Goal: Task Accomplishment & Management: Use online tool/utility

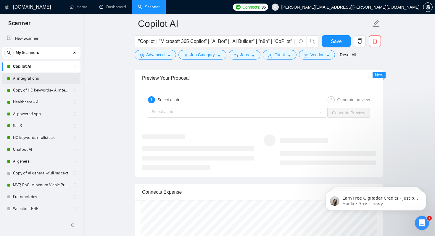
click at [28, 78] on link "AI integrations" at bounding box center [41, 78] width 56 height 12
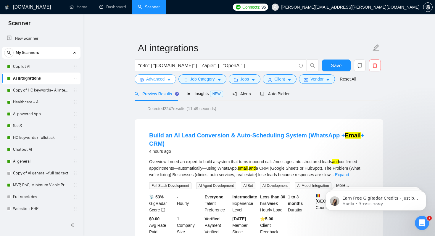
click at [160, 79] on span "Advanced" at bounding box center [155, 79] width 18 height 7
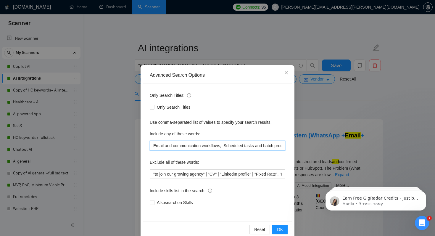
drag, startPoint x: 283, startPoint y: 146, endPoint x: 95, endPoint y: 145, distance: 187.8
click at [95, 145] on div "Advanced Search Options Only Search Titles: Only Search Titles Use comma-separa…" at bounding box center [217, 118] width 435 height 236
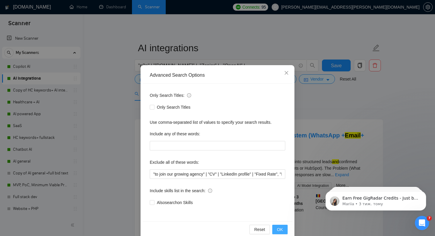
click at [282, 232] on span "OK" at bounding box center [280, 229] width 6 height 7
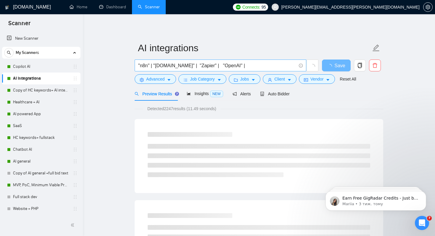
click at [242, 66] on input ""n8n" | "[DOMAIN_NAME]" | "Zapier" | "OpenAI" |" at bounding box center [217, 65] width 158 height 7
paste input "Email and communication workflows, Scheduled tasks and batch processing, API In…"
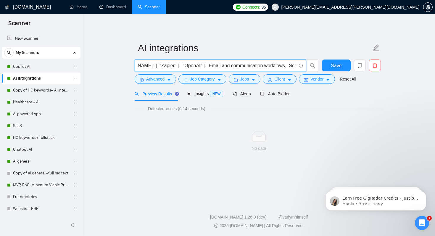
scroll to position [0, 39]
click at [197, 67] on input ""n8n" | "[DOMAIN_NAME]" | "Zapier" | "OpenAI" | Email and communication workflo…" at bounding box center [217, 65] width 158 height 7
click at [277, 66] on input ""n8n" | "[DOMAIN_NAME]" | "Zapier" | "OpenAI" | "Email and communication workfl…" at bounding box center [217, 65] width 158 height 7
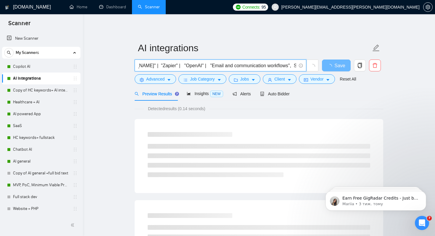
click at [281, 67] on input ""n8n" | "[DOMAIN_NAME]" | "Zapier" | "OpenAI" | "Email and communication workfl…" at bounding box center [217, 65] width 158 height 7
click at [283, 67] on input ""n8n" | "[DOMAIN_NAME]" | "Zapier" | "OpenAI" | "Email and communication workfl…" at bounding box center [217, 65] width 158 height 7
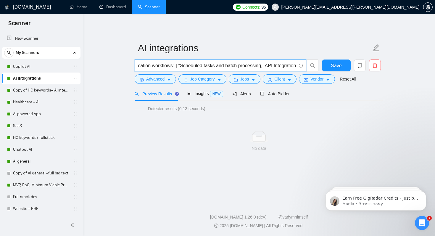
click at [252, 66] on input ""n8n" | "[DOMAIN_NAME]" | "Zapier" | "OpenAI" | "Email and communication workfl…" at bounding box center [217, 65] width 158 height 7
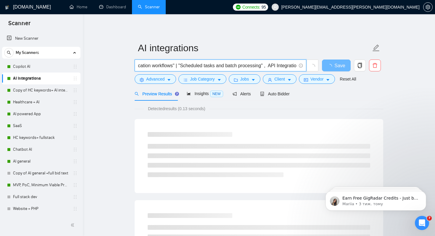
click at [257, 66] on input ""n8n" | "[DOMAIN_NAME]" | "Zapier" | "OpenAI" | "Email and communication workfl…" at bounding box center [217, 65] width 158 height 7
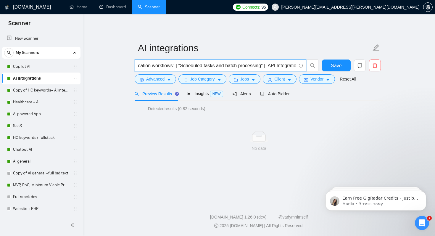
click at [261, 67] on input ""n8n" | "[DOMAIN_NAME]" | "Zapier" | "OpenAI" | "Email and communication workfl…" at bounding box center [217, 65] width 158 height 7
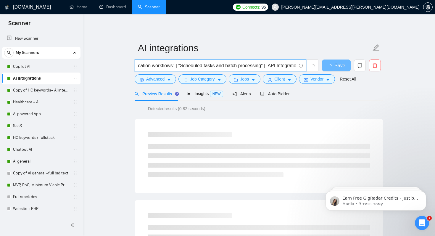
click at [260, 65] on input ""n8n" | "[DOMAIN_NAME]" | "Zapier" | "OpenAI" | "Email and communication workfl…" at bounding box center [217, 65] width 158 height 7
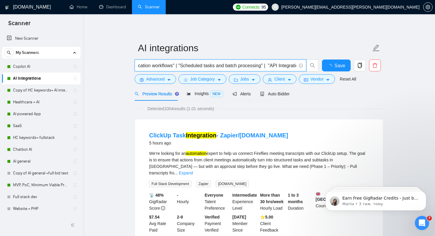
scroll to position [0, 172]
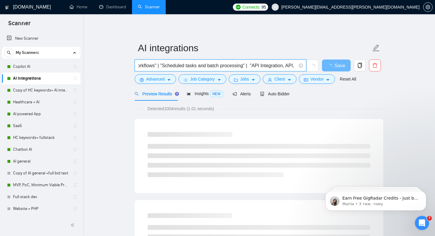
click at [275, 66] on input ""n8n" | "[DOMAIN_NAME]" | "Zapier" | "OpenAI" | "Email and communication workfl…" at bounding box center [217, 65] width 158 height 7
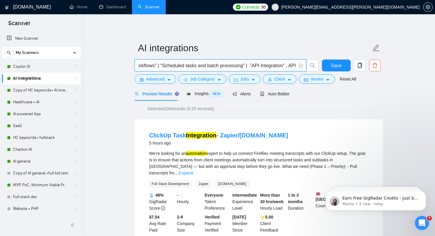
click at [279, 66] on input ""n8n" | "[DOMAIN_NAME]" | "Zapier" | "OpenAI" | "Email and communication workfl…" at bounding box center [217, 65] width 158 height 7
click at [282, 67] on input ""n8n" | "[DOMAIN_NAME]" | "Zapier" | "OpenAI" | "Email and communication workfl…" at bounding box center [217, 65] width 158 height 7
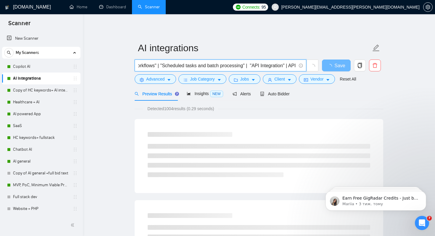
click at [281, 66] on input ""n8n" | "[DOMAIN_NAME]" | "Zapier" | "OpenAI" | "Email and communication workfl…" at bounding box center [217, 65] width 158 height 7
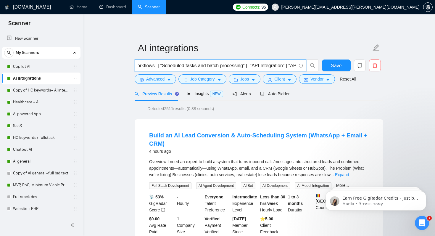
click at [289, 66] on input ""n8n" | "[DOMAIN_NAME]" | "Zapier" | "OpenAI" | "Email and communication workfl…" at bounding box center [217, 65] width 158 height 7
click at [294, 66] on input ""n8n" | "[DOMAIN_NAME]" | "Zapier" | "OpenAI" | "Email and communication workfl…" at bounding box center [217, 65] width 158 height 7
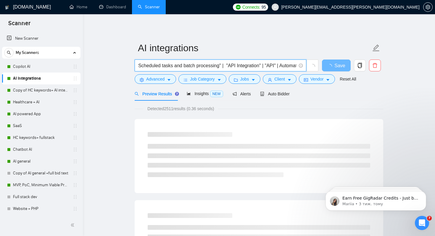
click at [271, 67] on input ""n8n" | "[DOMAIN_NAME]" | "Zapier" | "OpenAI" | "Email and communication workfl…" at bounding box center [217, 65] width 158 height 7
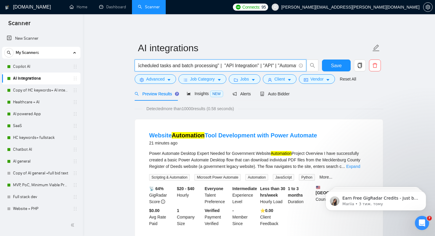
click at [296, 67] on span ""n8n" | "[DOMAIN_NAME]" | "Zapier" | "OpenAI" | "Email and communication workfl…" at bounding box center [220, 65] width 171 height 12
click at [295, 65] on input ""n8n" | "[DOMAIN_NAME]" | "Zapier" | "OpenAI" | "Email and communication workfl…" at bounding box center [217, 65] width 158 height 7
type input ""n8n" | "[DOMAIN_NAME]" | "Zapier" | "OpenAI" | "Email and communication workfl…"
click at [335, 65] on span "Save" at bounding box center [336, 65] width 11 height 7
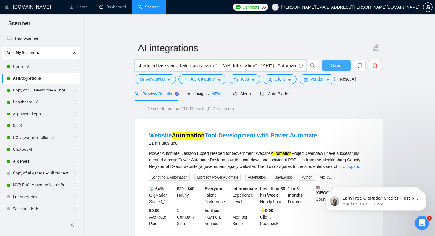
scroll to position [0, 0]
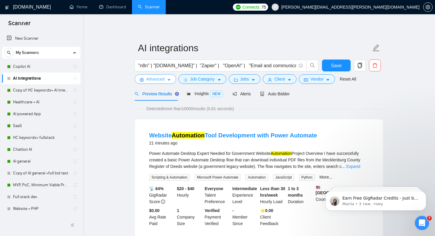
click at [159, 80] on span "Advanced" at bounding box center [155, 79] width 18 height 7
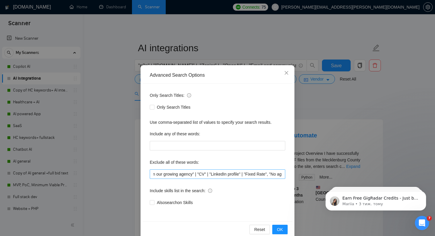
scroll to position [0, 11]
click at [198, 176] on input ""to join our growing agency" | "CV" | "LinkedIn profile" | "Fixed Rate", "No ag…" at bounding box center [217, 173] width 135 height 9
click at [210, 176] on input ""to join our growing agency", "CV" | "LinkedIn profile" | "Fixed Rate", "No age…" at bounding box center [217, 173] width 135 height 9
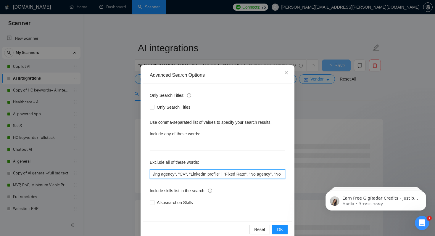
scroll to position [0, 35]
click at [221, 175] on input ""to join our growing agency", "CV", "LinkedIn profile" | "Fixed Rate", "No agen…" at bounding box center [217, 173] width 135 height 9
click at [245, 174] on input ""to join our growing agency", "CV", "LinkedIn profile", "Fixed Rate", "No agenc…" at bounding box center [217, 173] width 135 height 9
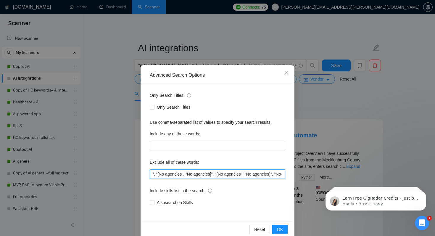
scroll to position [0, 460]
type input ""to join our growing agency", "CV", "LinkedIn profile", "Fixed Rate", "No agenc…"
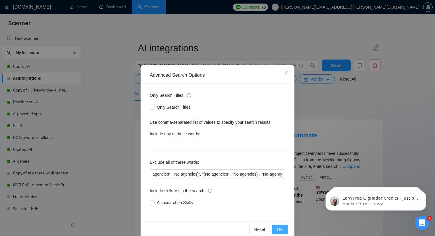
click at [282, 227] on span "OK" at bounding box center [280, 229] width 6 height 7
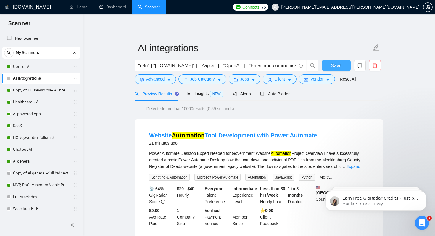
click at [329, 63] on button "Save" at bounding box center [336, 65] width 29 height 12
click at [193, 78] on span "Job Category" at bounding box center [202, 79] width 25 height 7
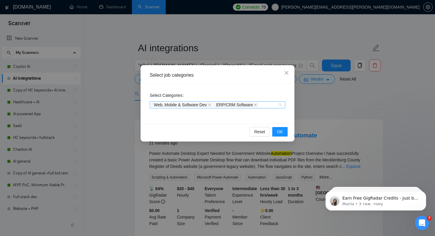
click at [269, 106] on div "Web, Mobile & Software Dev ERP/CRM Software" at bounding box center [214, 105] width 127 height 6
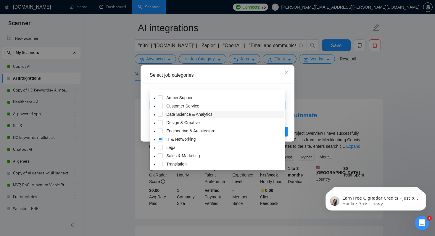
scroll to position [1, 0]
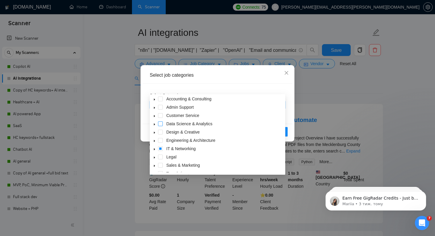
click at [160, 125] on span at bounding box center [160, 123] width 5 height 5
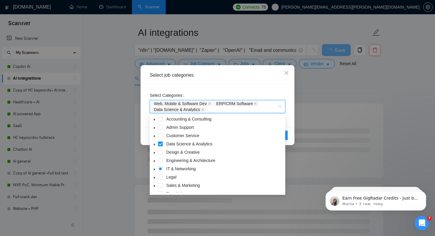
click at [284, 84] on div "Select Categories Web, Mobile & Software Dev ERP/CRM Software Data Science & An…" at bounding box center [218, 105] width 150 height 44
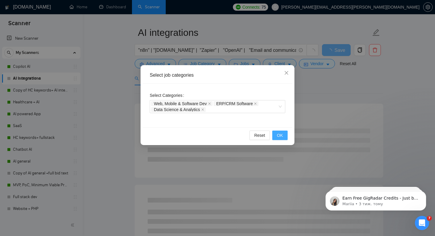
click at [277, 138] on button "OK" at bounding box center [279, 134] width 15 height 9
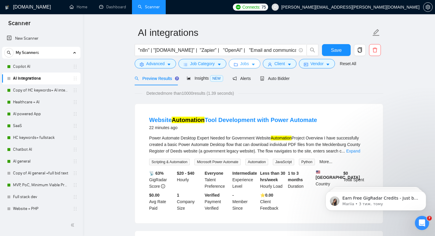
click at [249, 66] on span "Jobs" at bounding box center [244, 63] width 9 height 7
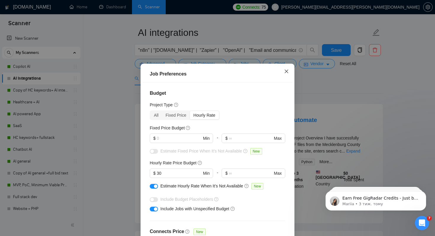
click at [287, 70] on icon "close" at bounding box center [286, 71] width 4 height 4
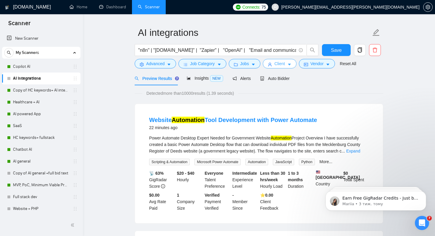
click at [285, 66] on span "Client" at bounding box center [279, 63] width 11 height 7
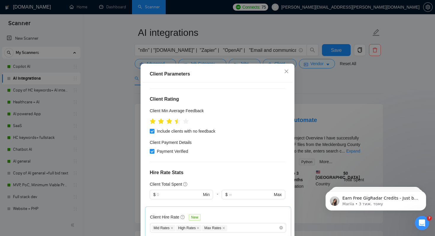
scroll to position [419, 0]
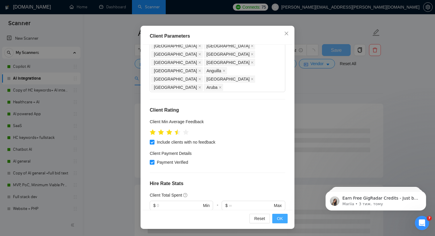
click at [280, 221] on span "OK" at bounding box center [280, 218] width 6 height 7
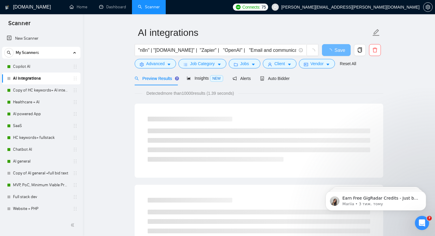
scroll to position [10, 0]
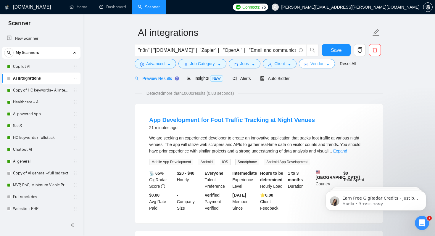
click at [318, 64] on span "Vendor" at bounding box center [316, 63] width 13 height 7
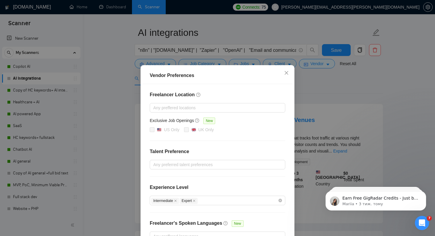
scroll to position [38, 0]
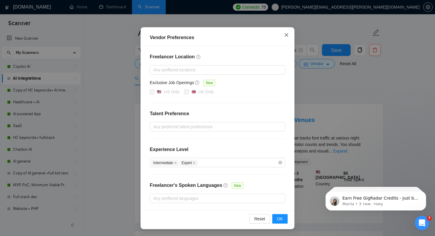
click at [287, 35] on icon "close" at bounding box center [286, 35] width 5 height 5
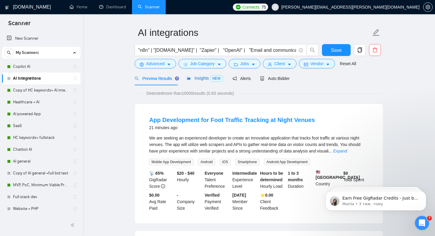
click at [200, 80] on span "Insights NEW" at bounding box center [205, 78] width 36 height 5
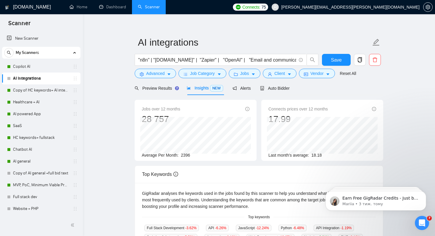
scroll to position [5, 0]
click at [245, 90] on span "Alerts" at bounding box center [241, 88] width 18 height 5
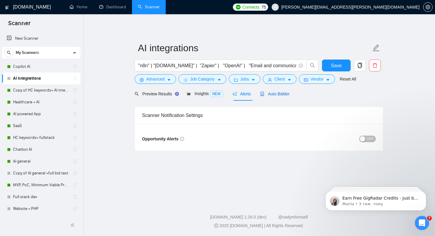
click at [274, 93] on span "Auto Bidder" at bounding box center [274, 93] width 29 height 5
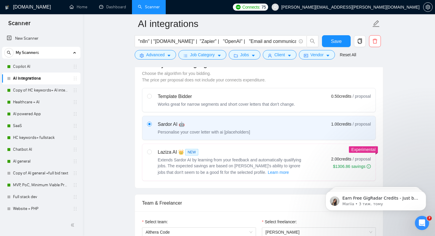
scroll to position [192, 0]
click at [150, 153] on input "radio" at bounding box center [149, 151] width 4 height 4
radio input "true"
radio input "false"
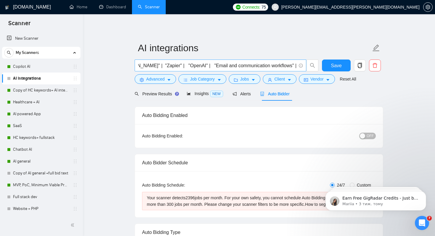
scroll to position [0, 0]
drag, startPoint x: 210, startPoint y: 66, endPoint x: 232, endPoint y: 66, distance: 22.5
click at [232, 66] on input ""n8n" | "[DOMAIN_NAME]" | "Zapier" | "OpenAI" | "Email and communication workfl…" at bounding box center [217, 65] width 158 height 7
click at [209, 66] on input ""n8n" | "[DOMAIN_NAME]" | "Zapier" | "Email and communication workflows" | "Sch…" at bounding box center [217, 65] width 158 height 7
click at [145, 95] on span "Preview Results" at bounding box center [156, 93] width 43 height 5
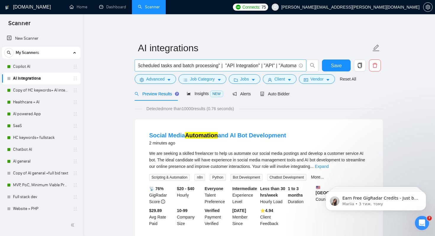
scroll to position [0, 172]
drag, startPoint x: 214, startPoint y: 66, endPoint x: 253, endPoint y: 66, distance: 38.7
click at [253, 66] on input ""n8n" | "[DOMAIN_NAME]" | "Zapier" | "Email and communication workflows" | "Sch…" at bounding box center [217, 65] width 158 height 7
drag, startPoint x: 268, startPoint y: 66, endPoint x: 307, endPoint y: 68, distance: 39.1
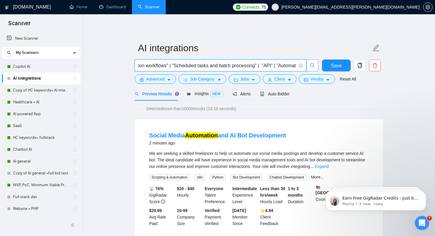
click at [307, 68] on span ""n8n" | "[DOMAIN_NAME]" | "Zapier" | "Email and communication workflows" | "Sch…" at bounding box center [227, 65] width 184 height 12
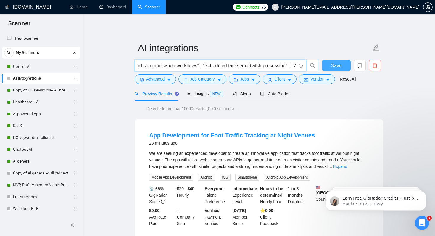
type input ""n8n" | "[DOMAIN_NAME]" | "Zapier" | "Email and communication workflows" | "Sch…"
click at [336, 64] on span "Save" at bounding box center [336, 65] width 11 height 7
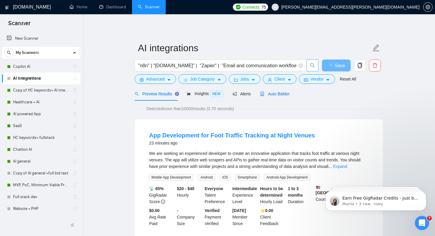
click at [276, 94] on span "Auto Bidder" at bounding box center [274, 93] width 29 height 5
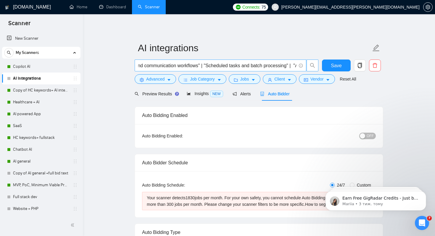
scroll to position [0, 102]
drag, startPoint x: 192, startPoint y: 66, endPoint x: 281, endPoint y: 67, distance: 88.7
click at [281, 67] on input ""n8n" | "[DOMAIN_NAME]" | "Zapier" | "Email and communication workflows" | "Sch…" at bounding box center [217, 65] width 158 height 7
type input ""n8n" | "[DOMAIN_NAME]" | "Zapier" | "Email and communication workflows" | "API""
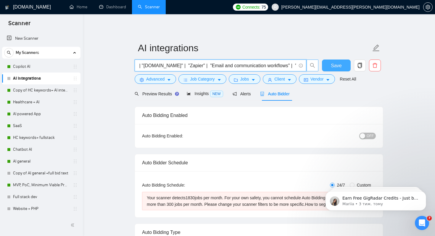
click at [331, 64] on span "Save" at bounding box center [336, 65] width 11 height 7
drag, startPoint x: 208, startPoint y: 64, endPoint x: 282, endPoint y: 66, distance: 74.0
click at [282, 66] on input ""n8n" | "[DOMAIN_NAME]" | "Zapier" | "Email and communication workflows" | "API"" at bounding box center [217, 65] width 158 height 7
drag, startPoint x: 207, startPoint y: 66, endPoint x: 186, endPoint y: 66, distance: 21.0
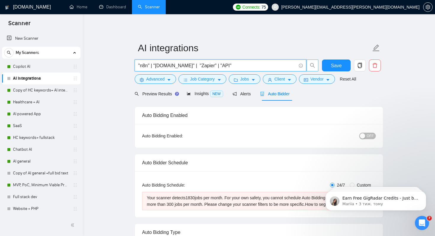
click at [186, 66] on input ""n8n" | "[DOMAIN_NAME]" | "Zapier" | "API"" at bounding box center [217, 65] width 158 height 7
type input ""n8n" | "[DOMAIN_NAME]" | "API""
click at [339, 64] on span "Save" at bounding box center [336, 65] width 11 height 7
drag, startPoint x: 184, startPoint y: 66, endPoint x: 155, endPoint y: 66, distance: 29.3
click at [155, 66] on input ""n8n" | "[DOMAIN_NAME]" | "API"" at bounding box center [217, 65] width 158 height 7
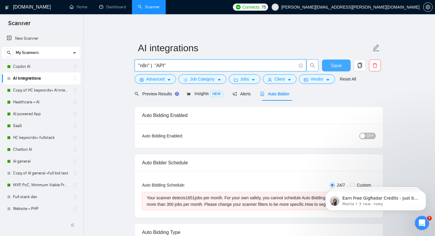
type input ""n8n" | "API""
click at [337, 66] on span "Save" at bounding box center [336, 65] width 11 height 7
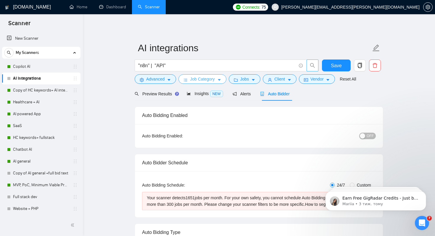
click at [208, 79] on span "Job Category" at bounding box center [202, 79] width 25 height 7
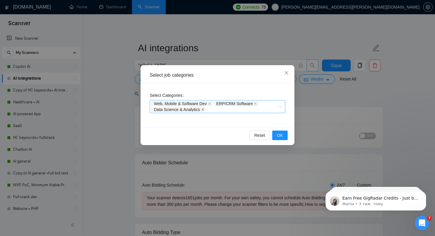
click at [204, 109] on icon "close" at bounding box center [202, 109] width 3 height 3
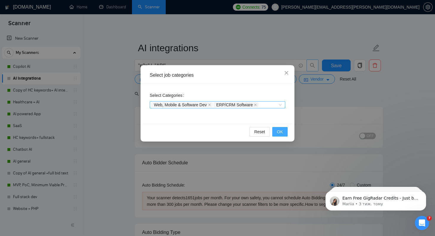
click at [282, 132] on span "OK" at bounding box center [280, 131] width 6 height 7
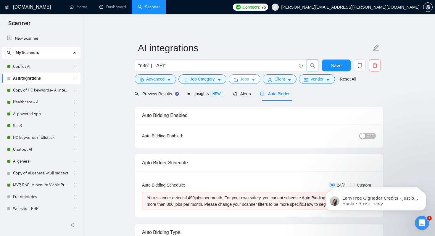
click at [249, 80] on span "Jobs" at bounding box center [244, 79] width 9 height 7
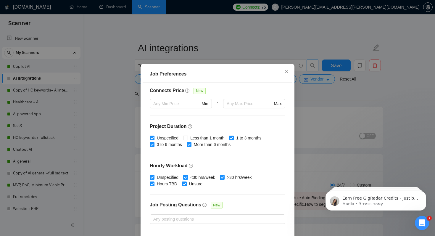
scroll to position [168, 0]
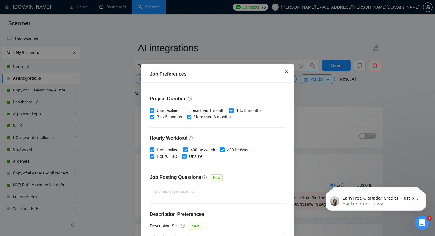
click at [287, 71] on icon "close" at bounding box center [286, 71] width 5 height 5
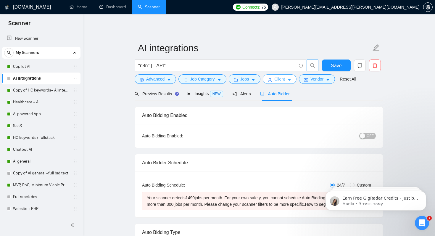
click at [275, 80] on button "Client" at bounding box center [280, 78] width 34 height 9
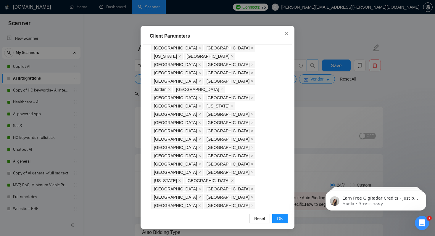
scroll to position [195, 0]
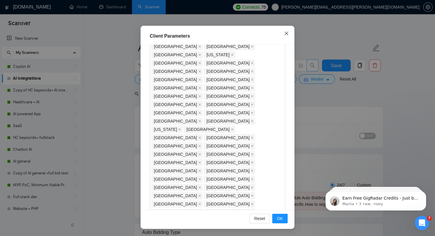
click at [287, 34] on icon "close" at bounding box center [286, 33] width 5 height 5
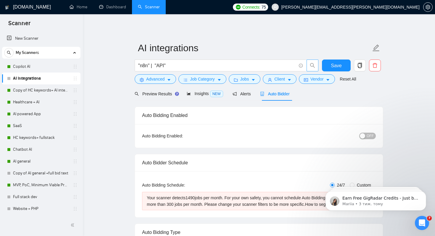
scroll to position [10, 0]
click at [314, 80] on span "Vendor" at bounding box center [316, 79] width 13 height 7
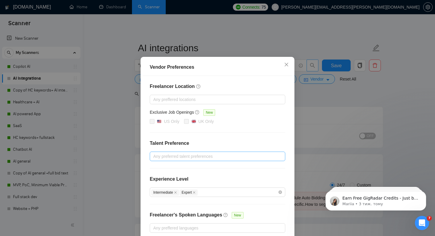
scroll to position [38, 0]
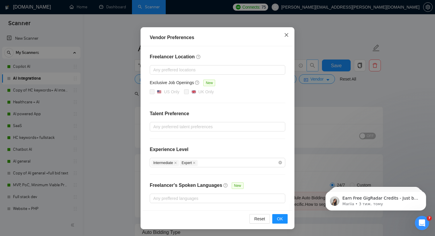
click at [287, 36] on icon "close" at bounding box center [286, 35] width 5 height 5
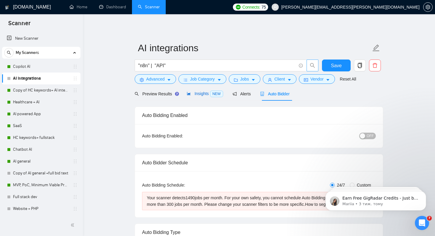
click at [203, 95] on span "Insights NEW" at bounding box center [205, 93] width 36 height 5
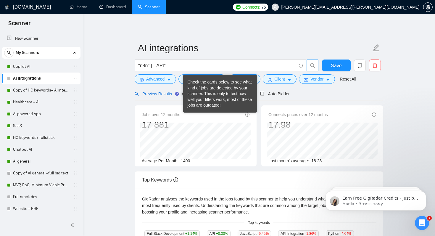
click at [160, 95] on span "Preview Results" at bounding box center [156, 93] width 43 height 5
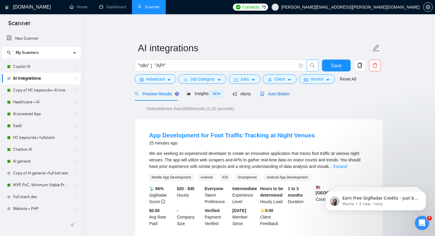
click at [274, 93] on span "Auto Bidder" at bounding box center [274, 93] width 29 height 5
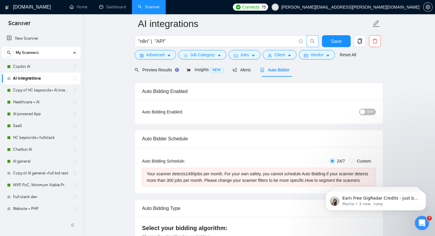
scroll to position [15, 0]
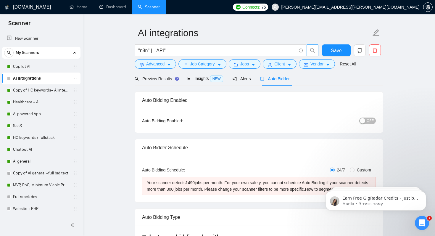
click at [371, 122] on span "OFF" at bounding box center [369, 120] width 7 height 7
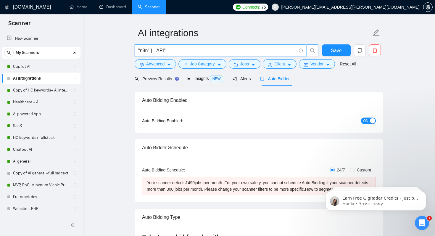
drag, startPoint x: 167, startPoint y: 51, endPoint x: 152, endPoint y: 51, distance: 15.4
click at [152, 51] on input ""n8n" | "API"" at bounding box center [217, 50] width 158 height 7
type input ""n8n""
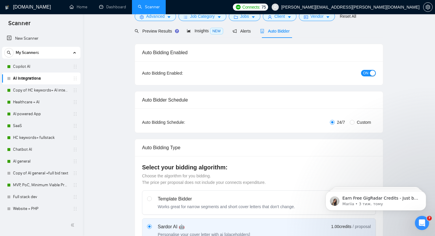
scroll to position [20, 0]
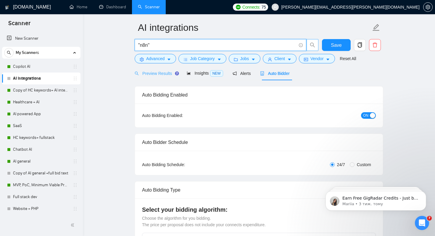
type input ""n8n""
click at [153, 72] on span "Preview Results" at bounding box center [156, 73] width 43 height 5
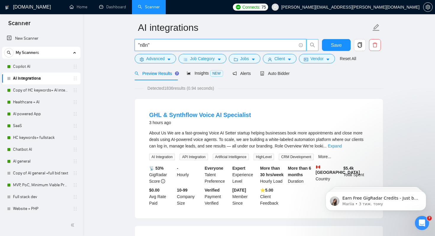
drag, startPoint x: 152, startPoint y: 45, endPoint x: 132, endPoint y: 45, distance: 19.2
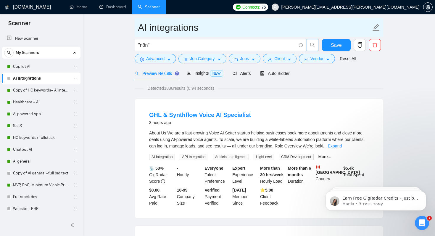
click at [157, 29] on input "AI integrations" at bounding box center [254, 27] width 233 height 15
click at [148, 27] on input "AI integrations" at bounding box center [254, 27] width 233 height 15
paste input ""n8n""
type input "AI "n8n" integrations"
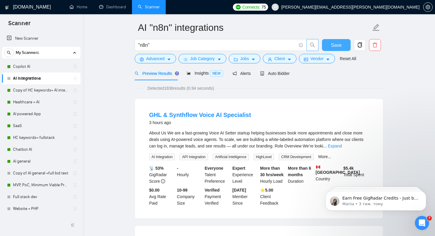
click at [336, 48] on span "Save" at bounding box center [336, 44] width 11 height 7
click at [284, 72] on span "Auto Bidder" at bounding box center [274, 73] width 29 height 5
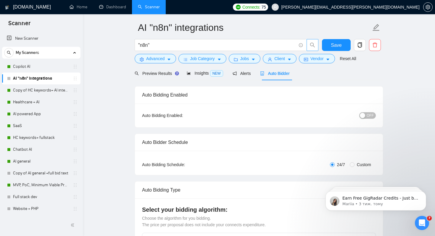
click at [370, 114] on span "OFF" at bounding box center [369, 115] width 7 height 7
click at [330, 45] on button "Save" at bounding box center [336, 45] width 29 height 12
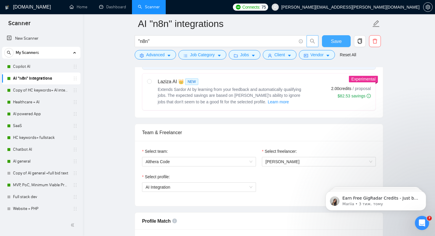
scroll to position [237, 0]
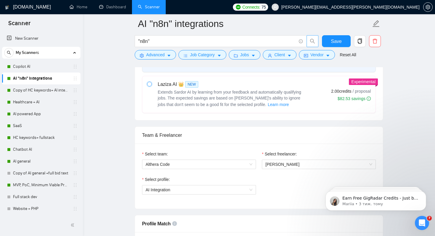
click at [149, 84] on input "radio" at bounding box center [149, 84] width 4 height 4
radio input "true"
radio input "false"
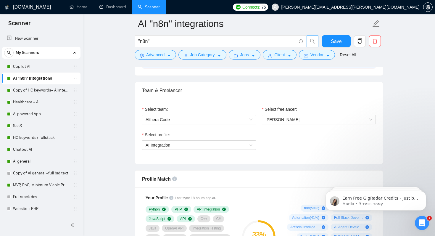
scroll to position [344, 0]
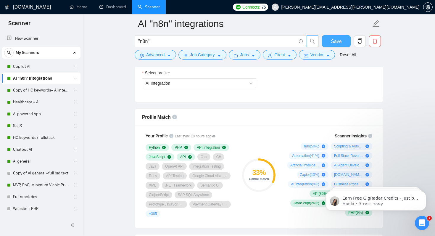
click at [332, 41] on span "Save" at bounding box center [336, 41] width 11 height 7
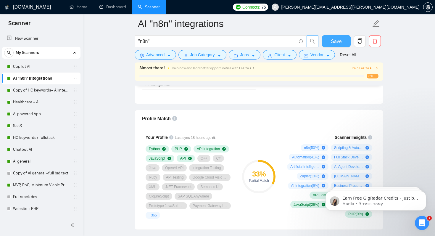
scroll to position [362, 0]
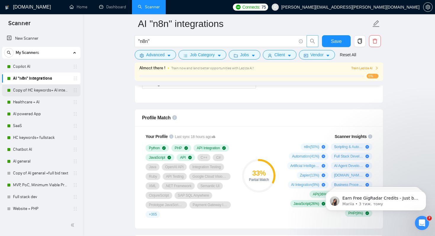
click at [20, 91] on link "Copy of HC keywords+ AI integration" at bounding box center [41, 90] width 56 height 12
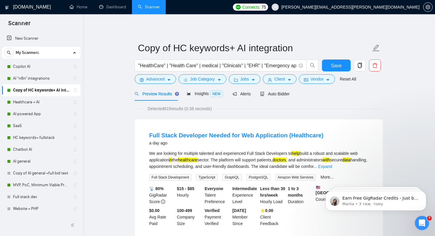
click at [20, 91] on link "Copy of HC keywords+ AI integration" at bounding box center [41, 90] width 56 height 12
click at [160, 80] on span "Advanced" at bounding box center [155, 79] width 18 height 7
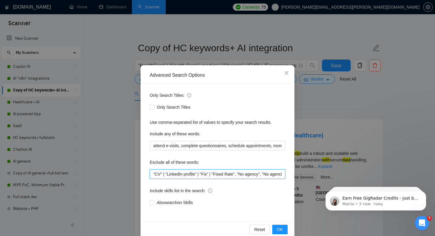
click at [164, 173] on input ""CV" | "LinkedIn profile" | "Fix" | "Fixed Rate", "No agency", "No agencies", "…" at bounding box center [217, 173] width 135 height 9
click at [202, 175] on input ""CV" , "LinkedIn profile" | "Fix" | "Fixed Rate", "No agency", "No agencies", "…" at bounding box center [217, 173] width 135 height 9
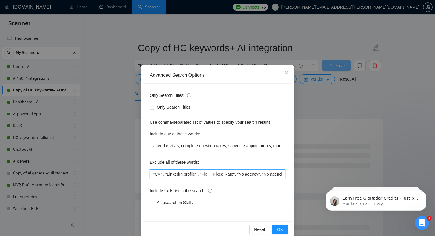
click at [215, 176] on input ""CV" , "LinkedIn profile" , "Fix" | "Fixed Rate", "No agency", "No agencies", "…" at bounding box center [217, 173] width 135 height 9
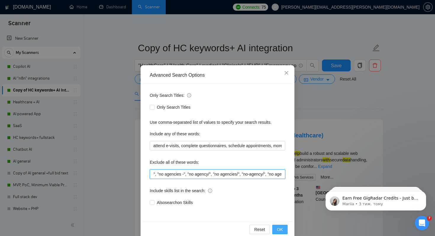
type input ""CV" , "LinkedIn profile" , "Fix", "Fixed Rate", "No agency", "No agencies", "n…"
click at [281, 230] on span "OK" at bounding box center [280, 229] width 6 height 7
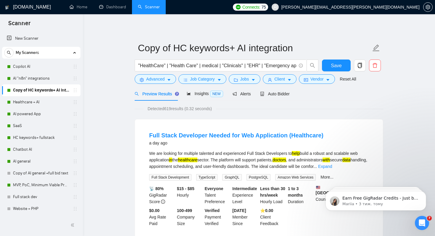
scroll to position [0, 0]
click at [144, 77] on button "Advanced" at bounding box center [155, 78] width 41 height 9
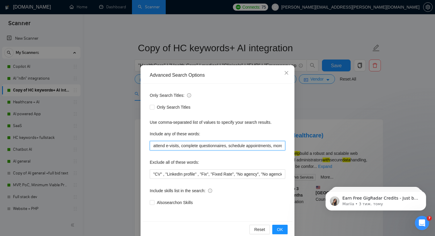
drag, startPoint x: 282, startPoint y: 146, endPoint x: 114, endPoint y: 142, distance: 168.6
click at [114, 142] on div "Advanced Search Options Only Search Titles: Only Search Titles Use comma-separa…" at bounding box center [217, 118] width 435 height 236
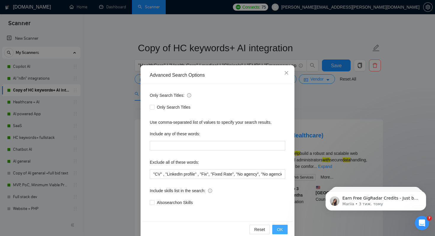
click at [282, 230] on span "OK" at bounding box center [280, 229] width 6 height 7
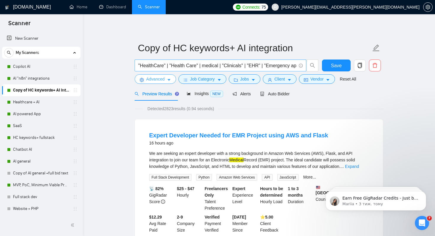
scroll to position [0, 8]
click at [296, 67] on span ""HealthCare" | "Health Care" | medical | "Clinicals" | "EHR" | "Emergency app"" at bounding box center [220, 65] width 171 height 12
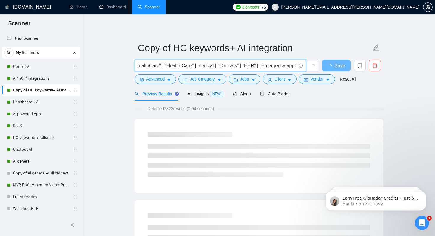
paste input "attend e-visits, complete questionnaires, schedule appointments, more involved …"
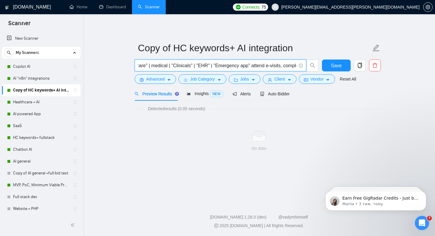
scroll to position [0, 49]
click at [256, 67] on input ""HealthCare" | "Health Care" | medical | "Clinicals" | "EHR" | "Emergency app" …" at bounding box center [217, 65] width 158 height 7
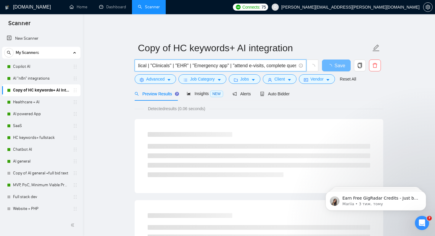
click at [268, 67] on input ""HealthCare" | "Health Care" | medical | "Clinicals" | "EHR" | "Emergency app" …" at bounding box center [217, 65] width 158 height 7
click at [271, 66] on input ""HealthCare" | "Health Care" | medical | "Clinicals" | "EHR" | "Emergency app" …" at bounding box center [217, 65] width 158 height 7
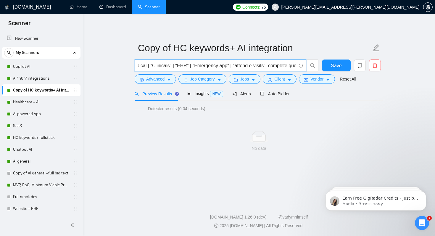
click at [272, 67] on input ""HealthCare" | "Health Care" | medical | "Clinicals" | "EHR" | "Emergency app" …" at bounding box center [217, 65] width 158 height 7
click at [275, 66] on input ""HealthCare" | "Health Care" | medical | "Clinicals" | "EHR" | "Emergency app" …" at bounding box center [217, 65] width 158 height 7
click at [208, 67] on input ""HealthCare" | "Health Care" | medical | "Clinicals" | "EHR" | "Emergency app" …" at bounding box center [217, 65] width 158 height 7
click at [214, 67] on input ""HealthCare" | "Health Care" | medical | "Clinicals" | "EHR" | "Emergency app" …" at bounding box center [217, 65] width 158 height 7
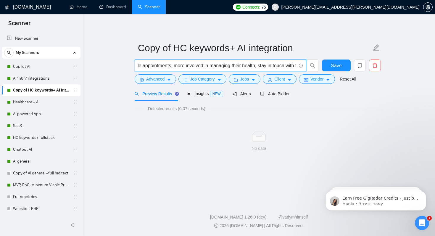
scroll to position [0, 263]
drag, startPoint x: 193, startPoint y: 67, endPoint x: 145, endPoint y: 65, distance: 48.8
click at [145, 65] on input ""HealthCare" | "Health Care" | medical | "Clinicals" | "EHR" | "Emergency app" …" at bounding box center [217, 65] width 158 height 7
click at [145, 66] on input ""HealthCare" | "Health Care" | medical | "Clinicals" | "EHR" | "Emergency app" …" at bounding box center [217, 65] width 158 height 7
drag, startPoint x: 145, startPoint y: 66, endPoint x: 195, endPoint y: 67, distance: 49.1
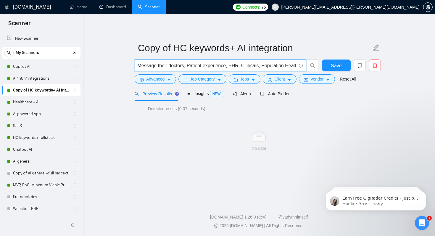
click at [195, 67] on input ""HealthCare" | "Health Care" | medical | "Clinicals" | "EHR" | "Emergency app" …" at bounding box center [217, 65] width 158 height 7
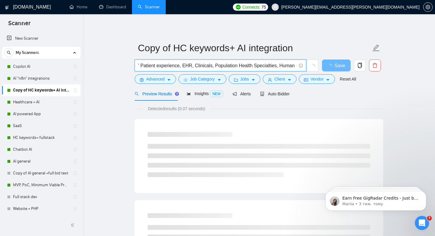
click at [188, 67] on input ""HealthCare" | "Health Care" | medical | "Clinicals" | "EHR" | "Emergency app" …" at bounding box center [217, 65] width 158 height 7
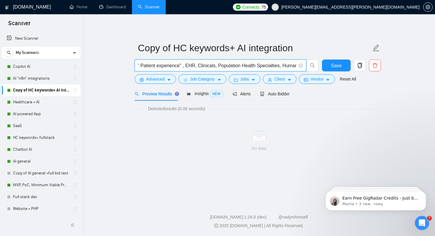
click at [193, 66] on input ""HealthCare" | "Health Care" | medical | "Clinicals" | "EHR" | "Emergency app" …" at bounding box center [217, 65] width 158 height 7
click at [203, 65] on input ""HealthCare" | "Health Care" | medical | "Clinicals" | "EHR" | "Emergency app" …" at bounding box center [217, 65] width 158 height 7
click at [207, 65] on input ""HealthCare" | "Health Care" | medical | "Clinicals" | "EHR" | "Emergency app" …" at bounding box center [217, 65] width 158 height 7
click at [211, 65] on input ""HealthCare" | "Health Care" | medical | "Clinicals" | "EHR" | "Emergency app" …" at bounding box center [217, 65] width 158 height 7
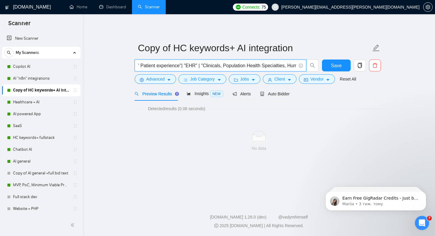
click at [229, 67] on input ""HealthCare" | "Health Care" | medical | "Clinicals" | "EHR" | "Emergency app" …" at bounding box center [217, 65] width 158 height 7
click at [233, 67] on input ""HealthCare" | "Health Care" | medical | "Clinicals" | "EHR" | "Emergency app" …" at bounding box center [217, 65] width 158 height 7
click at [235, 65] on input ""HealthCare" | "Health Care" | medical | "Clinicals" | "EHR" | "Emergency app" …" at bounding box center [217, 65] width 158 height 7
click at [232, 66] on input ""HealthCare" | "Health Care" | medical | "Clinicals" | "EHR" | "Emergency app" …" at bounding box center [217, 65] width 158 height 7
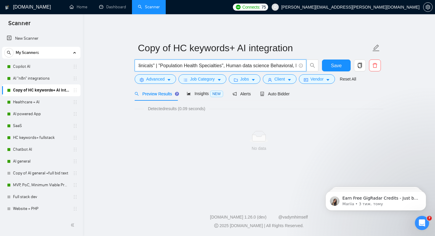
click at [236, 66] on input ""HealthCare" | "Health Care" | medical | "Clinicals" | "EHR" | "Emergency app" …" at bounding box center [217, 65] width 158 height 7
click at [244, 67] on input ""HealthCare" | "Health Care" | medical | "Clinicals" | "EHR" | "Emergency app" …" at bounding box center [217, 65] width 158 height 7
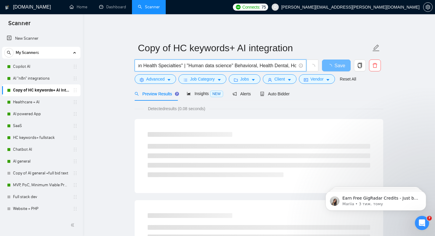
drag, startPoint x: 248, startPoint y: 65, endPoint x: 271, endPoint y: 65, distance: 23.7
click at [271, 65] on input ""HealthCare" | "Health Care" | medical | "Clinicals" | "EHR" | "Emergency app" …" at bounding box center [217, 65] width 158 height 7
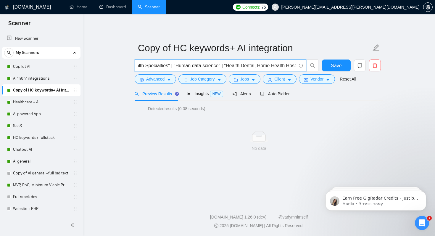
scroll to position [0, 385]
click at [267, 66] on input ""HealthCare" | "Health Care" | medical | "Clinicals" | "EHR" | "Emergency app" …" at bounding box center [217, 65] width 158 height 7
click at [271, 67] on input ""HealthCare" | "Health Care" | medical | "Clinicals" | "EHR" | "Emergency app" …" at bounding box center [217, 65] width 158 height 7
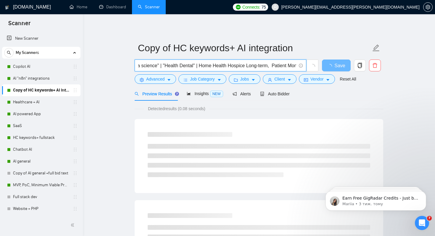
scroll to position [0, 446]
click at [241, 65] on input ""HealthCare" | "Health Care" | medical | "Clinicals" | "EHR" | "Emergency app" …" at bounding box center [217, 65] width 158 height 7
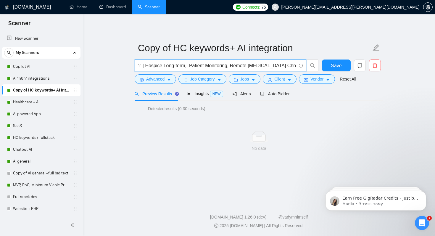
click at [161, 66] on input ""HealthCare" | "Health Care" | medical | "Clinicals" | "EHR" | "Emergency app" …" at bounding box center [217, 65] width 158 height 7
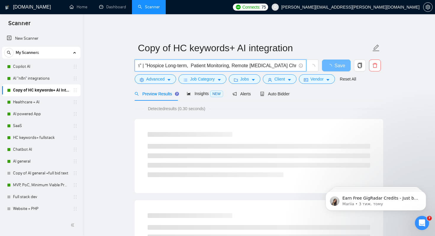
drag, startPoint x: 181, startPoint y: 66, endPoint x: 203, endPoint y: 66, distance: 21.6
click at [203, 66] on input ""HealthCare" | "Health Care" | medical | "Clinicals" | "EHR" | "Emergency app" …" at bounding box center [217, 65] width 158 height 7
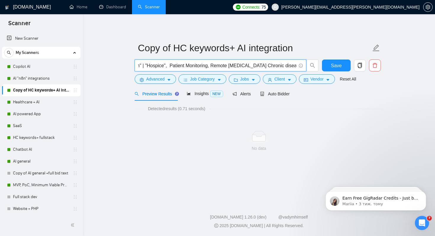
click at [185, 65] on input ""HealthCare" | "Health Care" | medical | "Clinicals" | "EHR" | "Emergency app" …" at bounding box center [217, 65] width 158 height 7
click at [183, 66] on input ""HealthCare" | "Health Care" | medical | "Clinicals" | "EHR" | "Emergency app" …" at bounding box center [217, 65] width 158 height 7
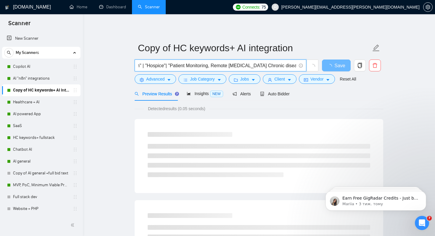
click at [227, 66] on input ""HealthCare" | "Health Care" | medical | "Clinicals" | "EHR" | "Emergency app" …" at bounding box center [217, 65] width 158 height 7
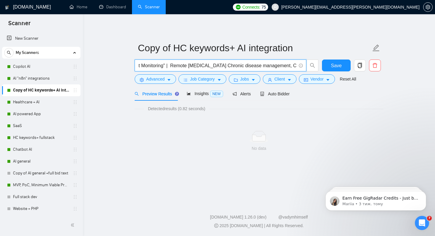
click at [188, 66] on input ""HealthCare" | "Health Care" | medical | "Clinicals" | "EHR" | "Emergency app" …" at bounding box center [217, 65] width 158 height 7
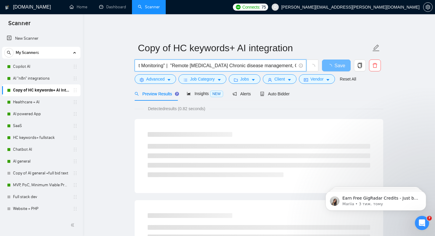
click at [280, 67] on input ""HealthCare" | "Health Care" | medical | "Clinicals" | "EHR" | "Emergency app" …" at bounding box center [217, 65] width 158 height 7
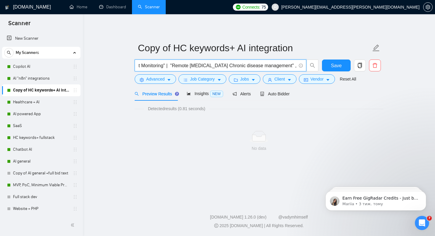
click at [285, 67] on input ""HealthCare" | "Health Care" | medical | "Clinicals" | "EHR" | "Emergency app" …" at bounding box center [217, 65] width 158 height 7
drag, startPoint x: 213, startPoint y: 66, endPoint x: 297, endPoint y: 66, distance: 84.0
click at [297, 66] on span ""HealthCare" | "Health Care" | medical | "Clinicals" | "EHR" | "Emergency app" …" at bounding box center [220, 65] width 171 height 12
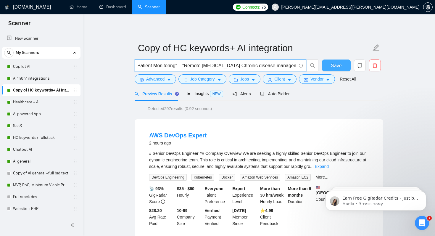
type input ""HealthCare" | "Health Care" | medical | "Clinicals" | "EHR" | "Emergency app" …"
click at [333, 62] on span "Save" at bounding box center [336, 65] width 11 height 7
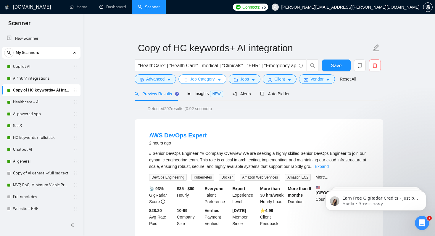
click at [209, 80] on span "Job Category" at bounding box center [202, 79] width 25 height 7
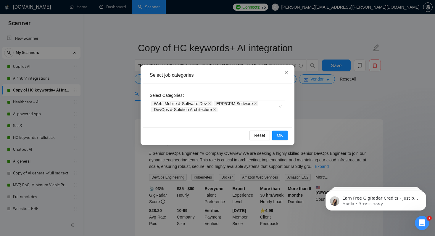
click at [285, 72] on icon "close" at bounding box center [286, 73] width 4 height 4
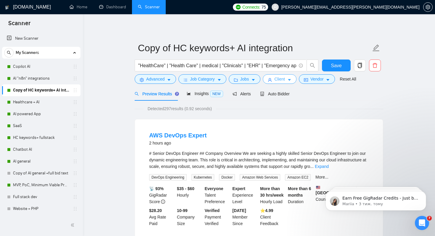
click at [278, 81] on span "Client" at bounding box center [279, 79] width 11 height 7
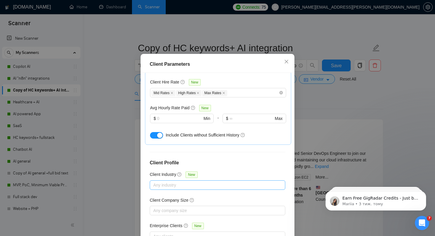
scroll to position [38, 0]
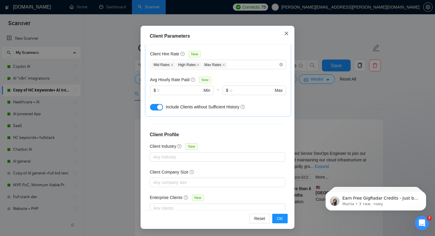
click at [287, 32] on icon "close" at bounding box center [286, 33] width 5 height 5
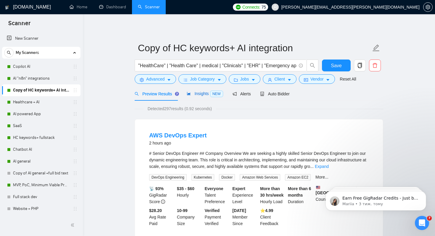
click at [203, 92] on span "Insights NEW" at bounding box center [205, 93] width 36 height 5
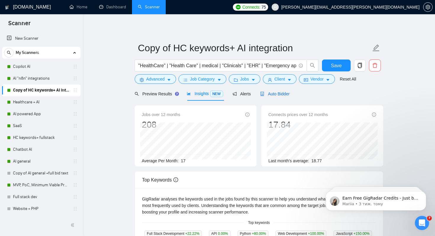
click at [279, 93] on span "Auto Bidder" at bounding box center [274, 93] width 29 height 5
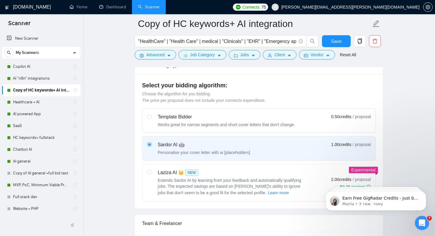
scroll to position [211, 0]
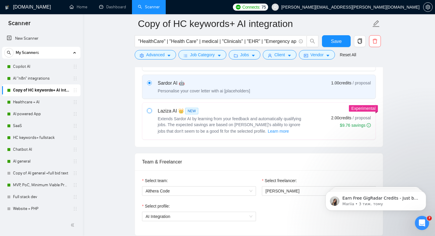
click at [148, 112] on input "radio" at bounding box center [149, 110] width 4 height 4
radio input "true"
radio input "false"
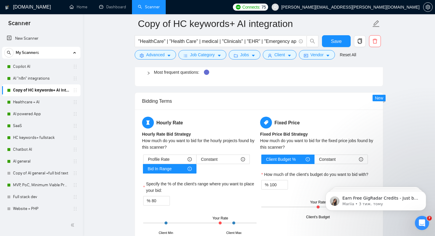
scroll to position [908, 0]
click at [330, 42] on button "Save" at bounding box center [336, 41] width 29 height 12
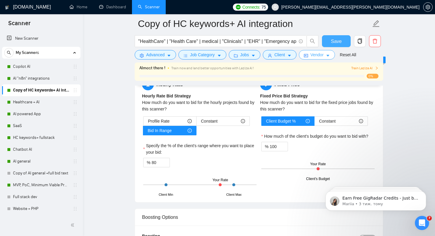
scroll to position [987, 0]
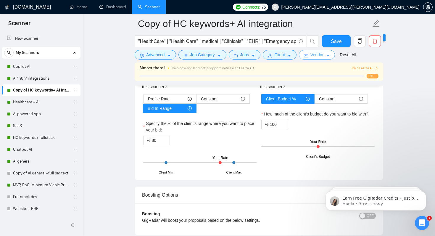
click at [304, 53] on button "Vendor" at bounding box center [317, 54] width 36 height 9
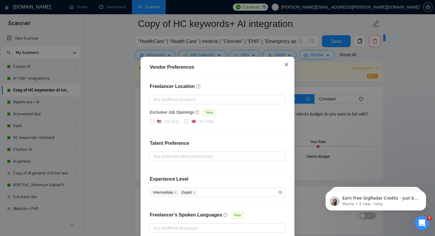
click at [286, 67] on icon "close" at bounding box center [286, 64] width 5 height 5
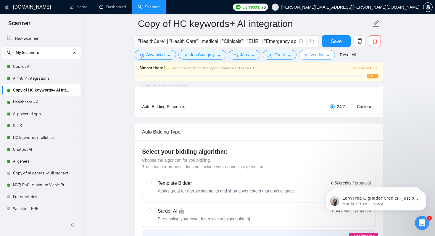
scroll to position [0, 0]
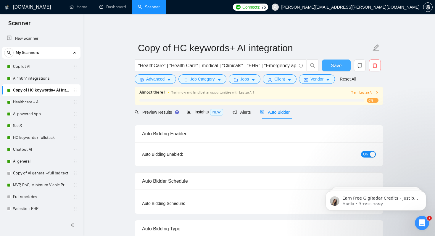
click at [334, 65] on span "Save" at bounding box center [336, 65] width 11 height 7
